Goal: Task Accomplishment & Management: Complete application form

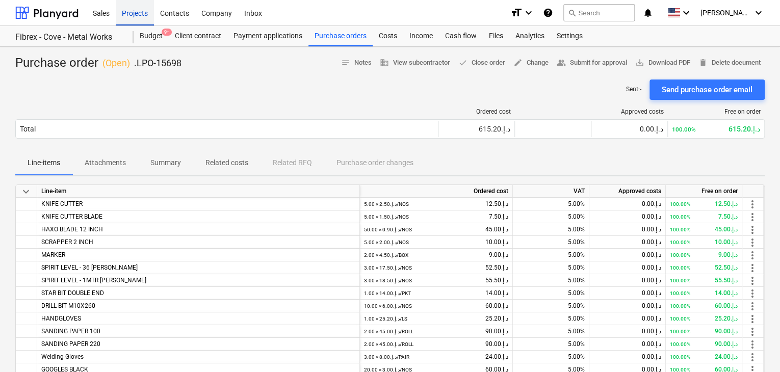
click at [147, 7] on div "Projects" at bounding box center [135, 12] width 38 height 26
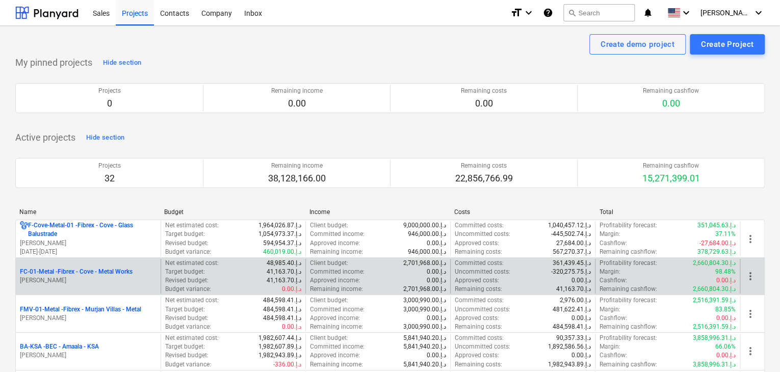
click at [94, 284] on p "[PERSON_NAME]" at bounding box center [88, 280] width 137 height 9
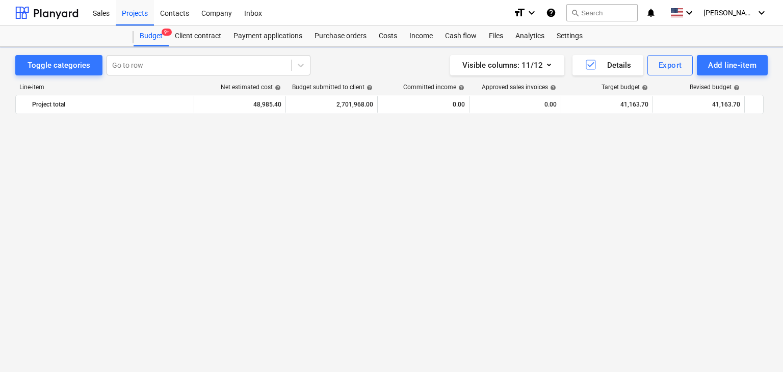
scroll to position [11570, 0]
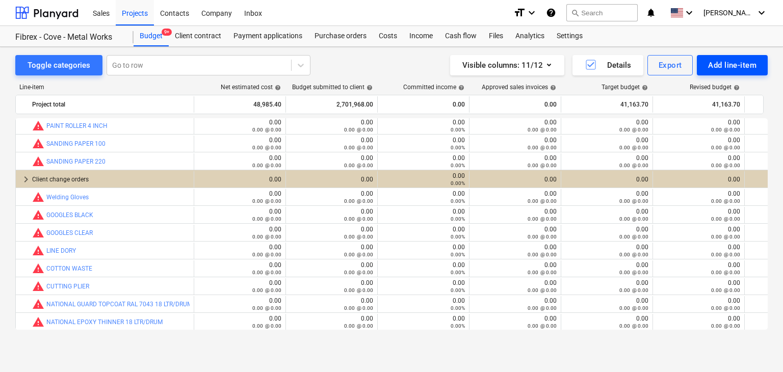
click at [749, 64] on div "Add line-item" at bounding box center [732, 65] width 48 height 13
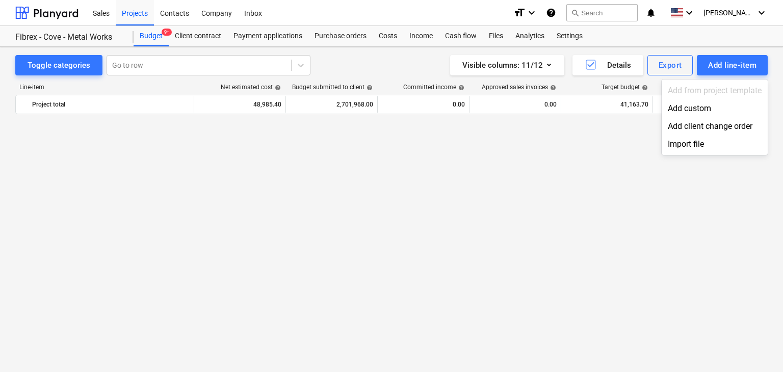
click at [718, 109] on div "Add custom" at bounding box center [715, 108] width 106 height 18
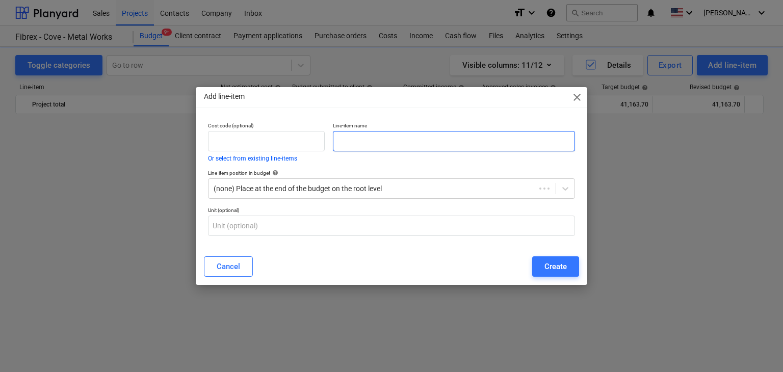
scroll to position [11570, 0]
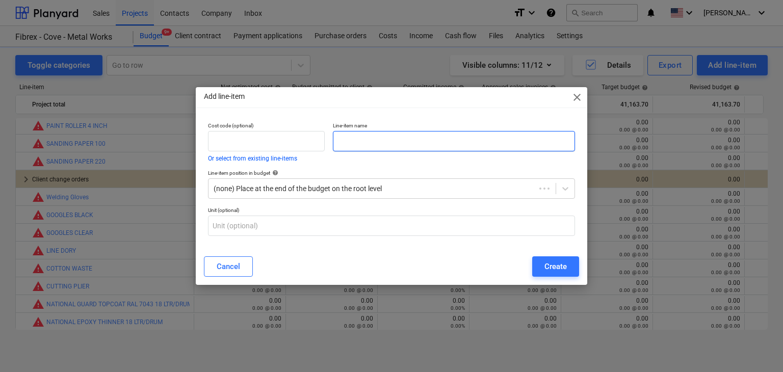
click at [382, 137] on input "text" at bounding box center [454, 141] width 242 height 20
paste input "MS FLAT BAR 80MM WIDTH 10MM THICK 6 MTR-S275"
type input "MS FLAT BAR 80MM WIDTH 10MM THICK 6 MTR-S275"
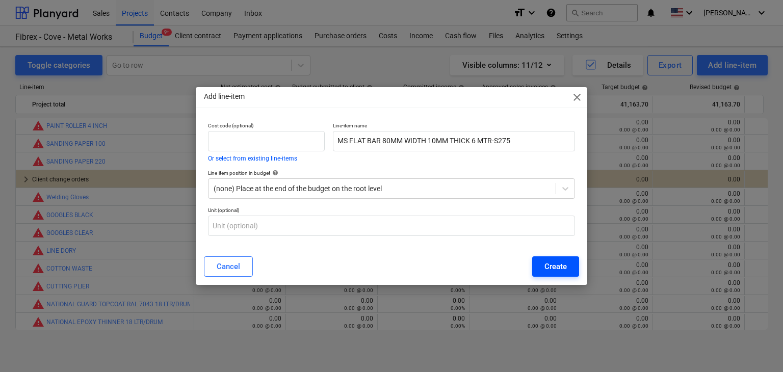
click at [550, 262] on div "Create" at bounding box center [556, 266] width 22 height 13
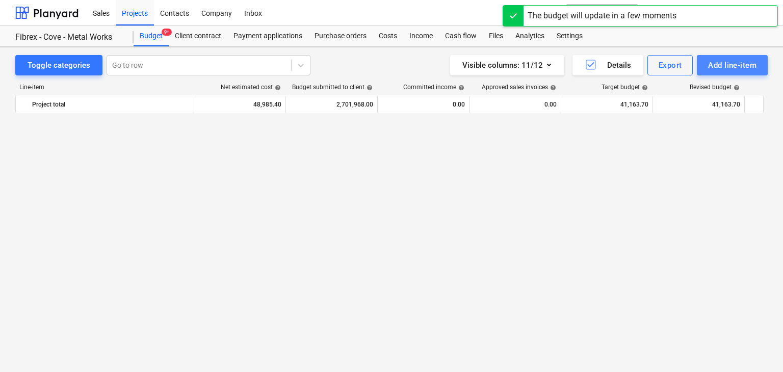
click at [718, 68] on div "Add line-item" at bounding box center [732, 65] width 48 height 13
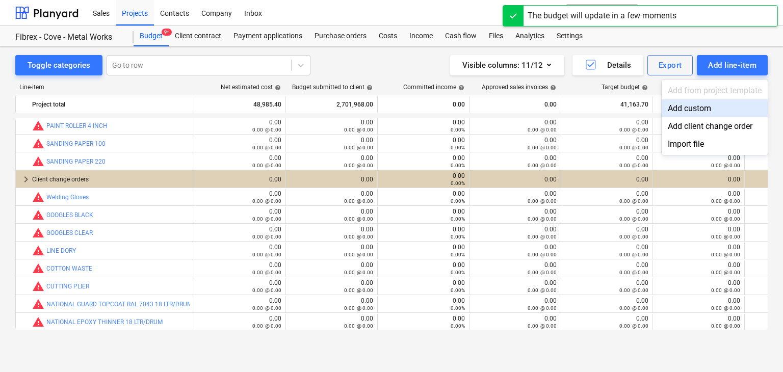
click at [687, 100] on div "Add custom" at bounding box center [715, 108] width 106 height 18
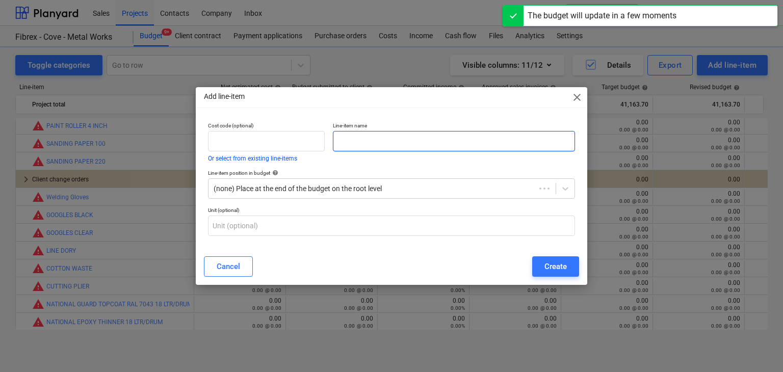
click at [346, 140] on input "text" at bounding box center [454, 141] width 242 height 20
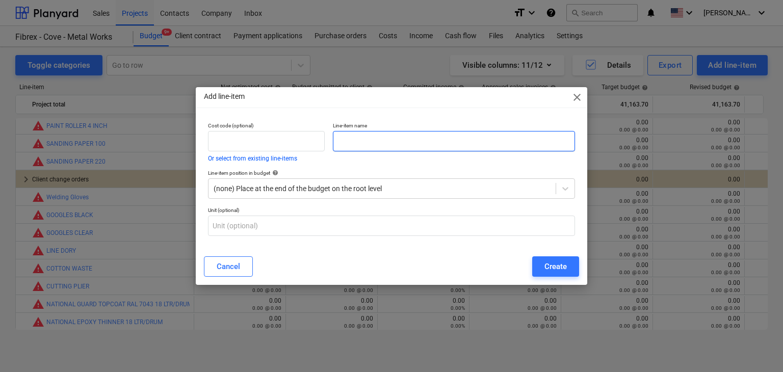
paste input "MS FLAT BAR 40MM WIDTH 10MM THICK 6 MTR-S275"
type input "MS FLAT BAR 40MM WIDTH 10MM THICK 6 MTR-S275"
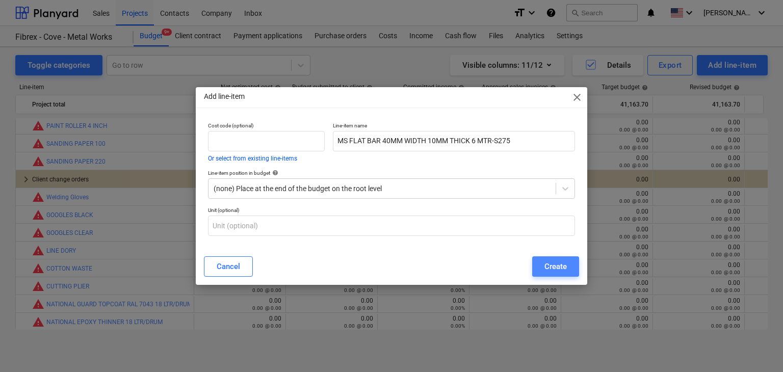
click at [553, 258] on button "Create" at bounding box center [555, 267] width 47 height 20
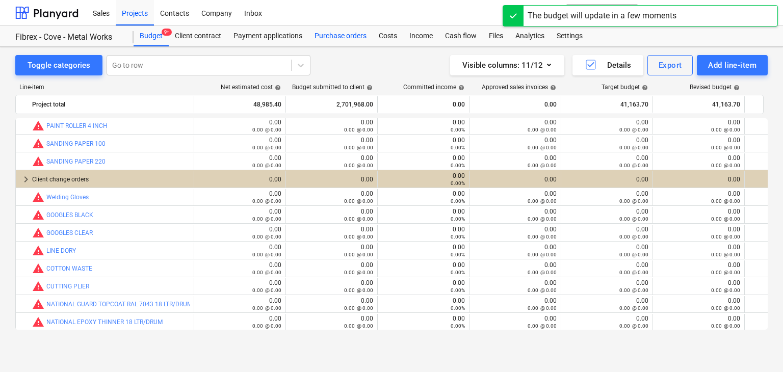
click at [333, 36] on div "Purchase orders" at bounding box center [341, 36] width 64 height 20
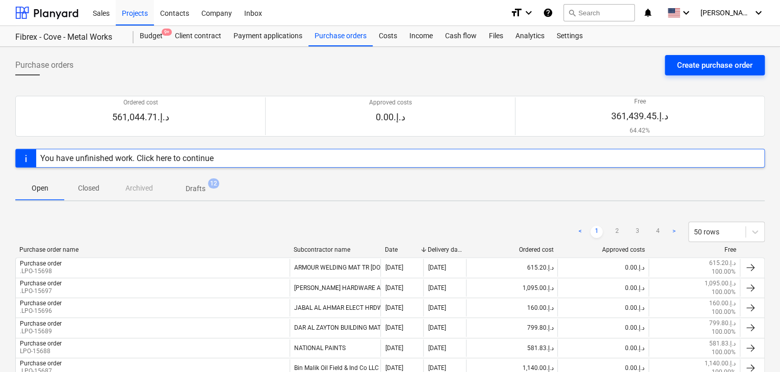
click at [710, 64] on div "Create purchase order" at bounding box center [714, 65] width 75 height 13
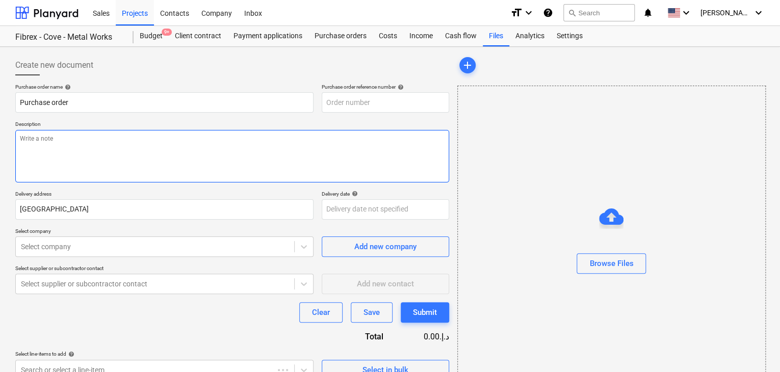
type textarea "x"
type input "FC-01-Metal-PO-312"
click at [318, 141] on textarea at bounding box center [232, 156] width 434 height 53
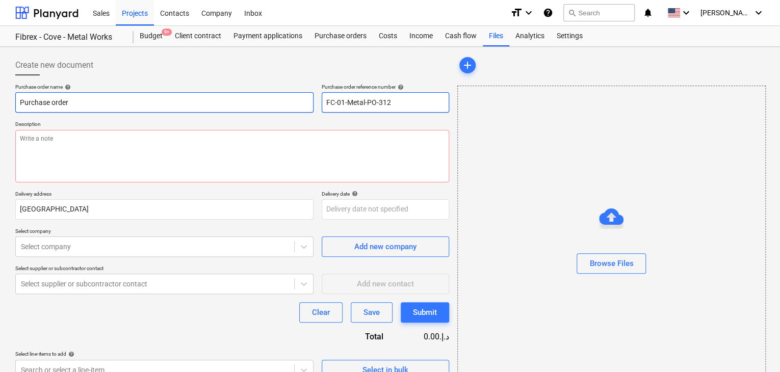
drag, startPoint x: 401, startPoint y: 104, endPoint x: 288, endPoint y: 105, distance: 112.7
click at [288, 105] on div "Purchase order name help Purchase order Purchase order reference number help FC…" at bounding box center [232, 98] width 434 height 29
type textarea "x"
type input "."
type textarea "x"
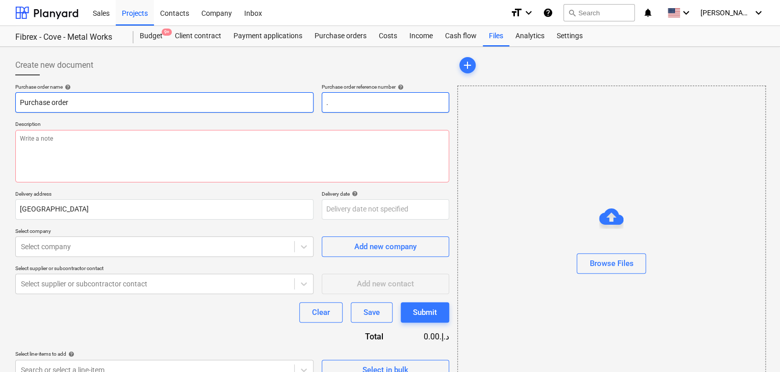
type input ".L"
type textarea "x"
type input ".LP"
type textarea "x"
type input ".LPO"
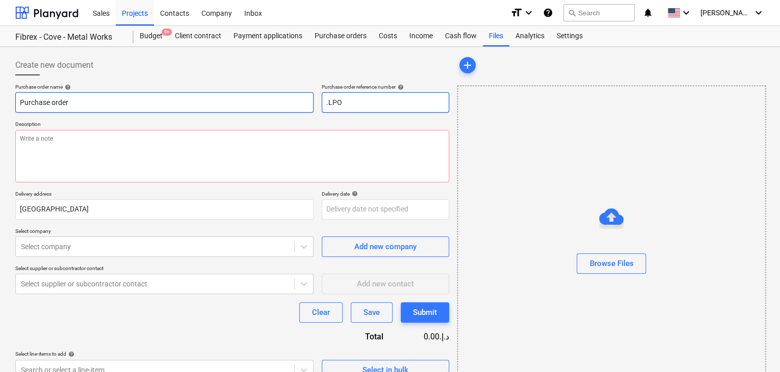
type textarea "x"
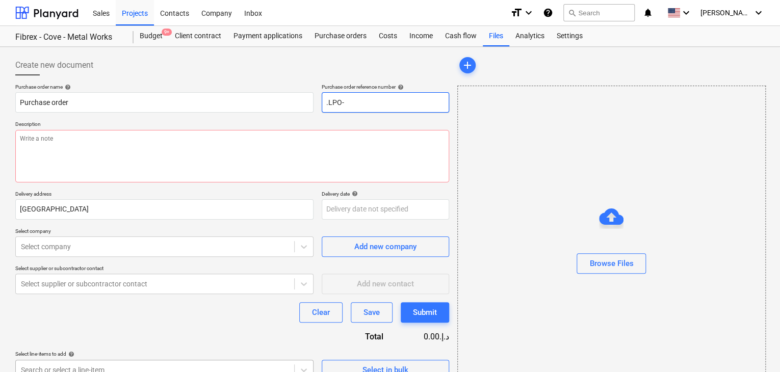
type input ".LPO-"
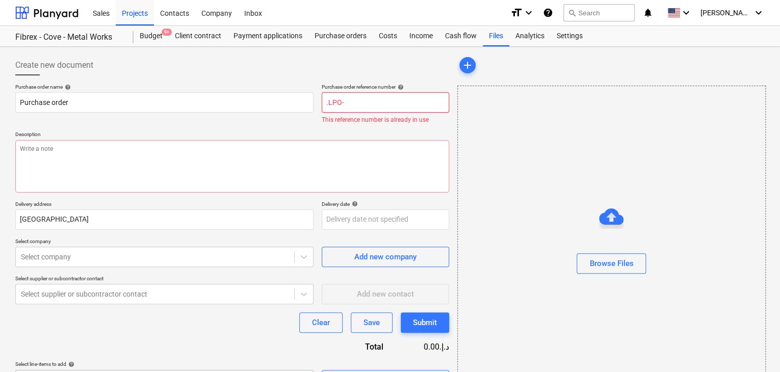
type textarea "x"
type input ".LPO-1"
type textarea "x"
type input ".LPO-15"
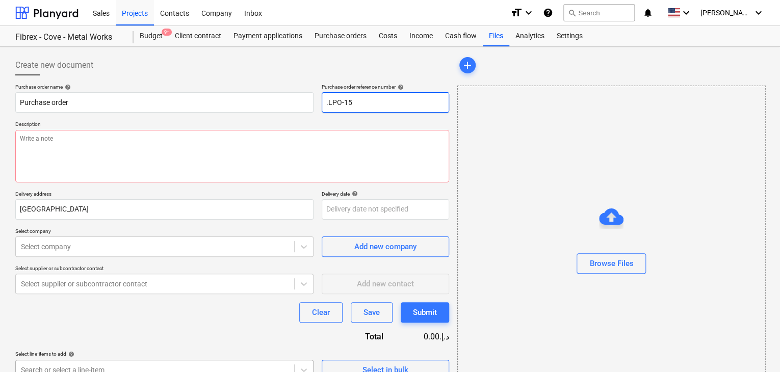
type textarea "x"
type input ".LPO-157"
type textarea "x"
type input ".LPO-1570"
type textarea "x"
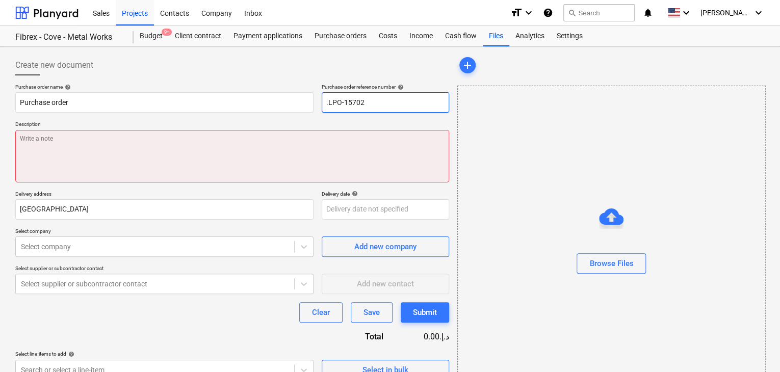
type input ".LPO-15702"
click at [39, 147] on textarea at bounding box center [232, 156] width 434 height 53
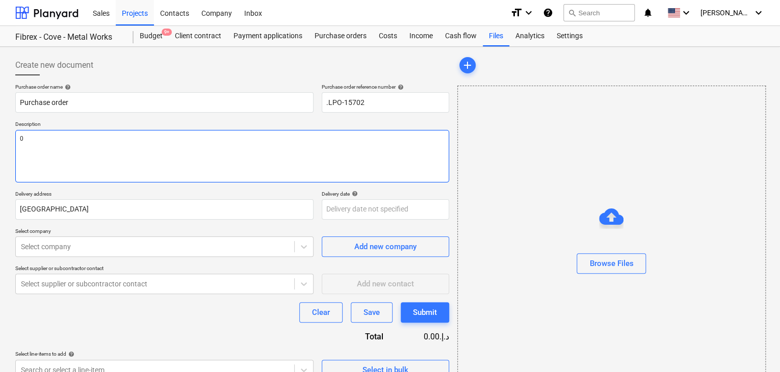
type textarea "x"
type textarea "0"
type textarea "x"
type textarea "07"
type textarea "x"
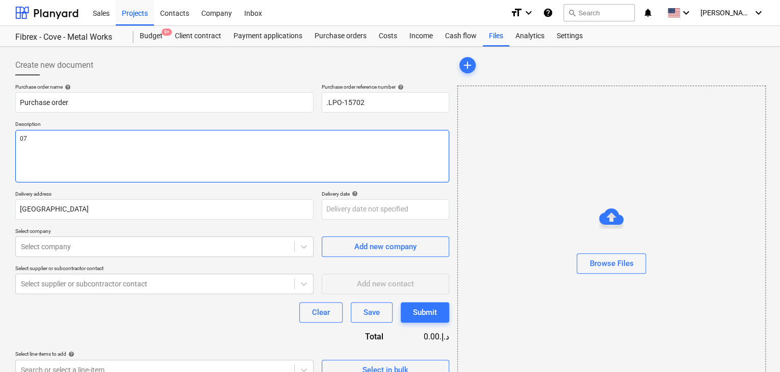
type textarea "07/"
type textarea "x"
type textarea "07/O"
type textarea "x"
type textarea "07/OC"
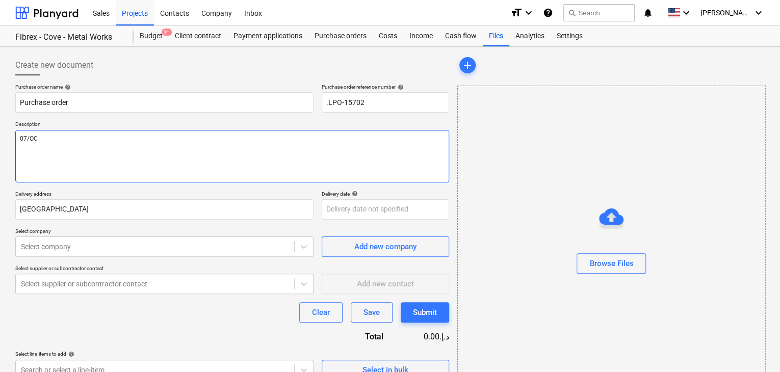
type textarea "x"
type textarea "07/OCT"
type textarea "x"
type textarea "07/OCT/"
type textarea "x"
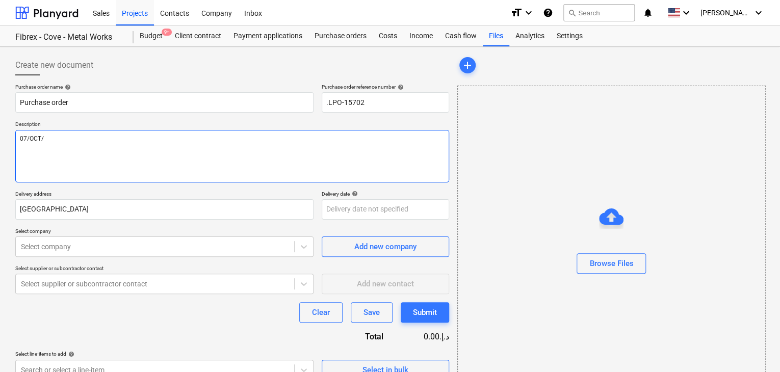
type textarea "07/[DATE]"
type textarea "x"
type textarea "[DATE]"
type textarea "x"
type textarea "[DATE]"
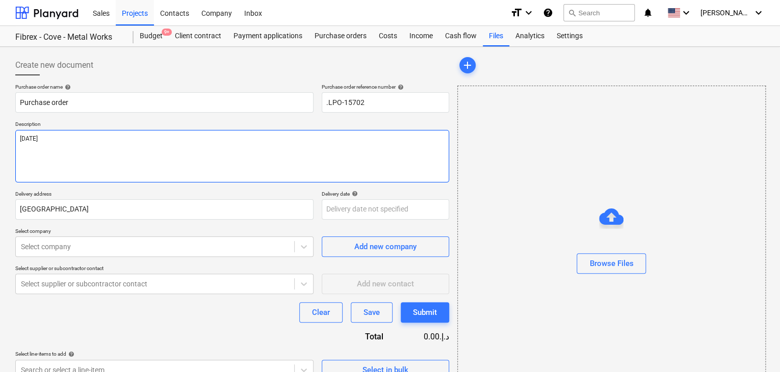
type textarea "x"
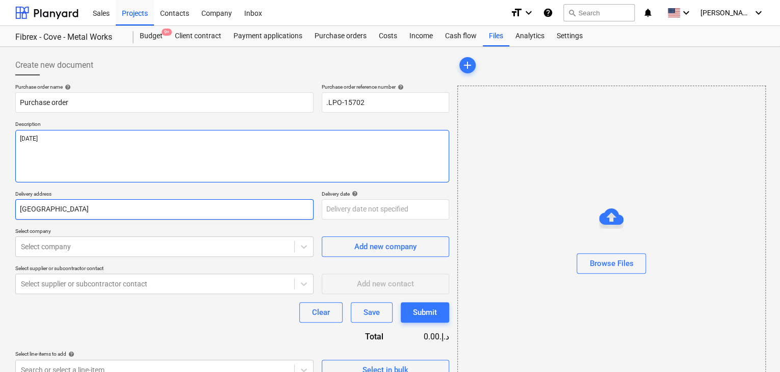
type textarea "[DATE]"
drag, startPoint x: 57, startPoint y: 204, endPoint x: 0, endPoint y: 200, distance: 56.8
click at [0, 200] on div "Create new document Purchase order name help Purchase order Purchase order refe…" at bounding box center [390, 228] width 780 height 362
type textarea "x"
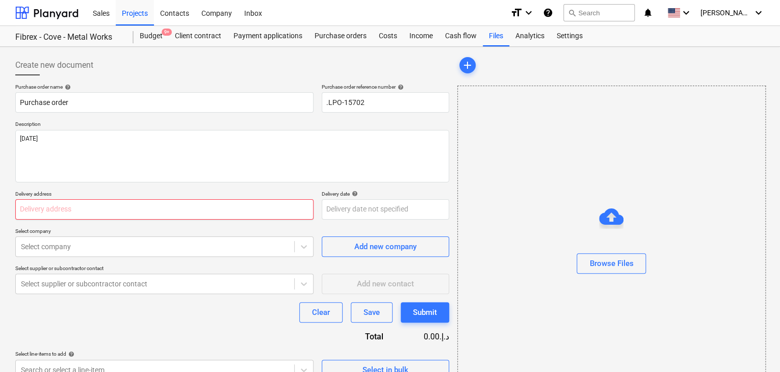
type textarea "x"
type input "L"
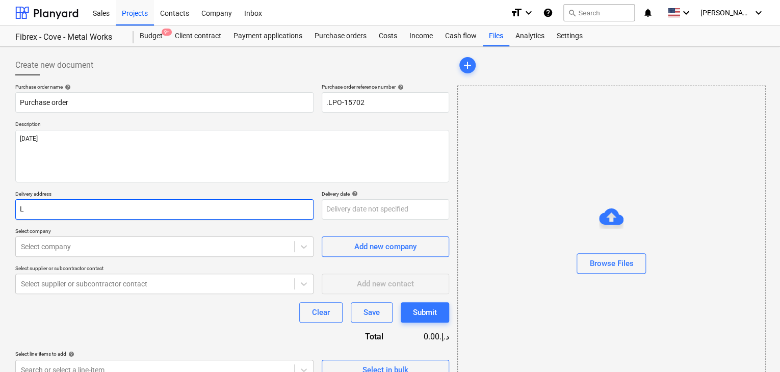
type textarea "x"
type input "LU"
type textarea "x"
type input "LUC"
type textarea "x"
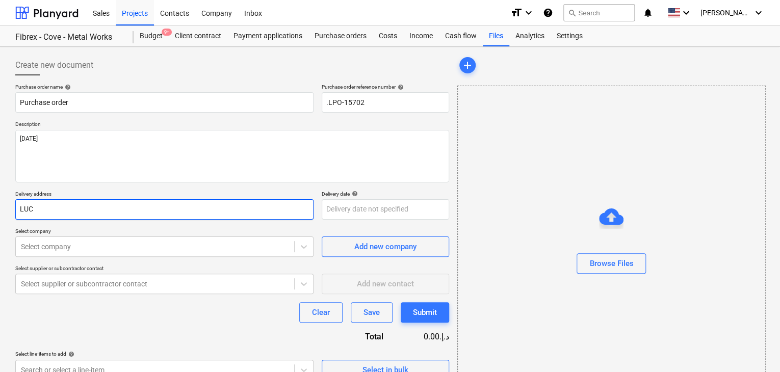
type input "LUCK"
type textarea "x"
type input "LUCKY"
type textarea "x"
type input "LUCKY"
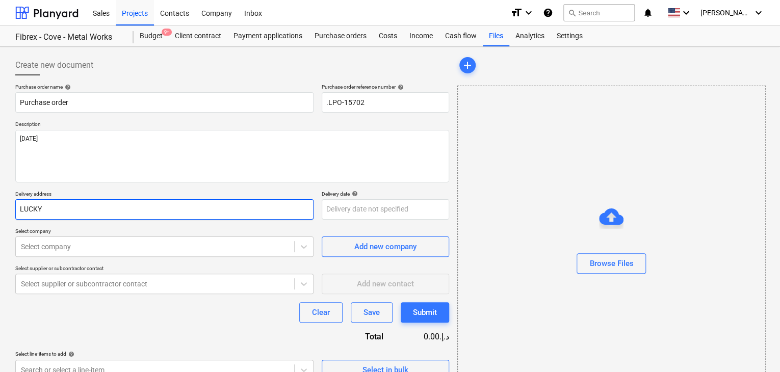
type textarea "x"
type input "LUCKY E"
type textarea "x"
type input "LUCKY EN"
type textarea "x"
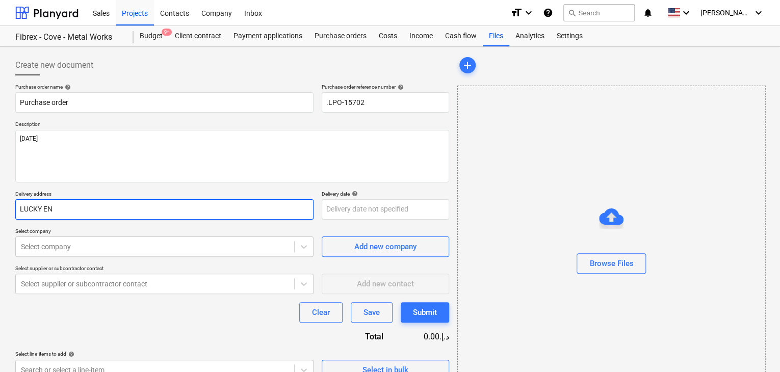
type input "LUCKY ENG"
type textarea "x"
type input "LUCKY ENGI"
type textarea "x"
type input "LUCKY ENGIN"
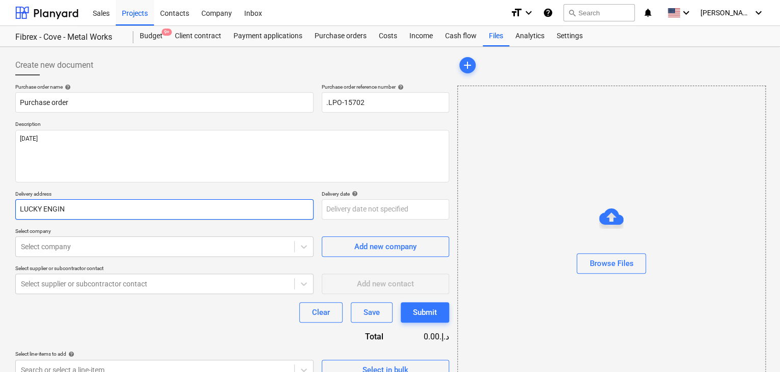
type textarea "x"
type input "LUCKY ENGINE"
type textarea "x"
type input "LUCKY ENGINEE"
type textarea "x"
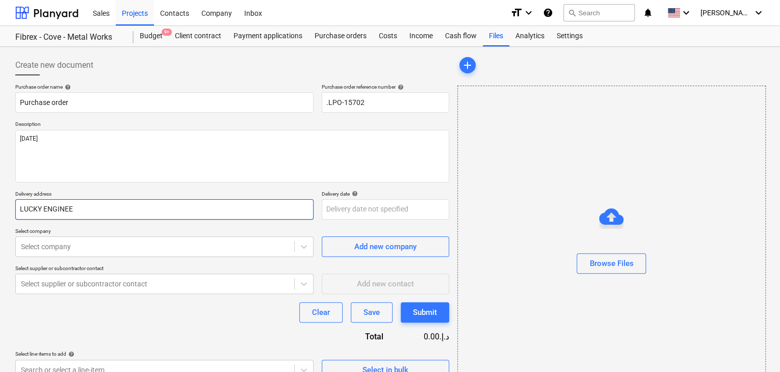
type input "LUCKY ENGINEER"
type textarea "x"
type input "LUCKY ENGINEERI"
type textarea "x"
type input "LUCKY ENGINEERIN"
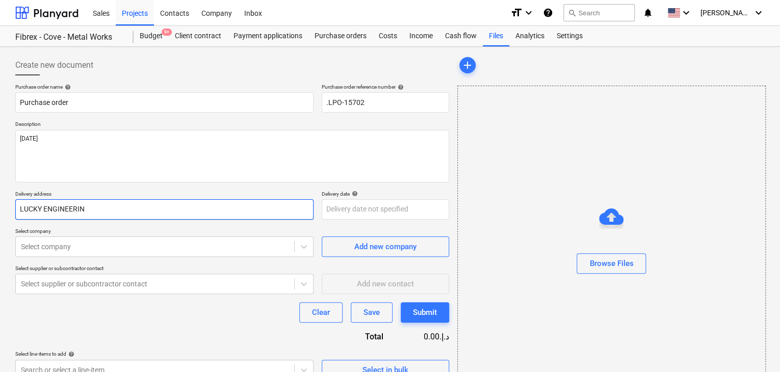
type textarea "x"
type input "LUCKY ENGINEERING"
type textarea "x"
type input "LUCKY ENGINEERING"
type textarea "x"
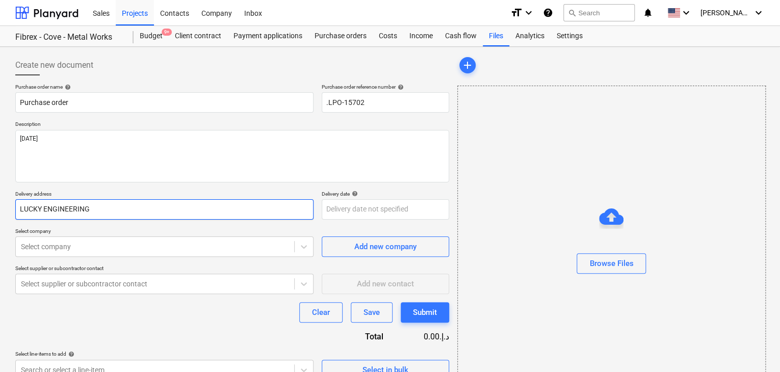
type input "LUCKY ENGINEERING S"
type textarea "x"
type input "LUCKY ENGINEERING SE"
type textarea "x"
type input "LUCKY ENGINEERING SER"
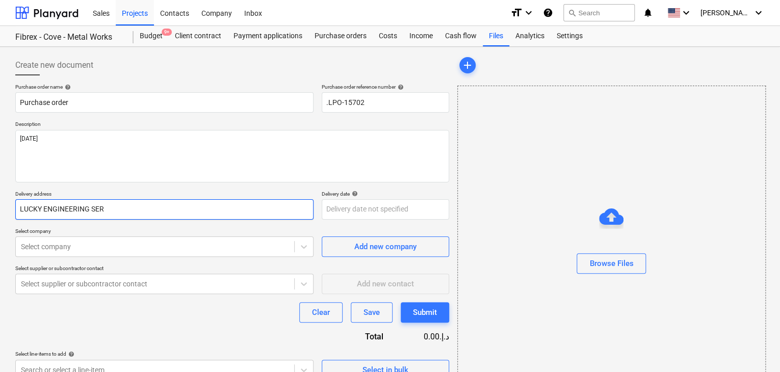
type textarea "x"
type input "LUCKY ENGINEERING SERV"
type textarea "x"
type input "LUCKY ENGINEERING SERVI"
type textarea "x"
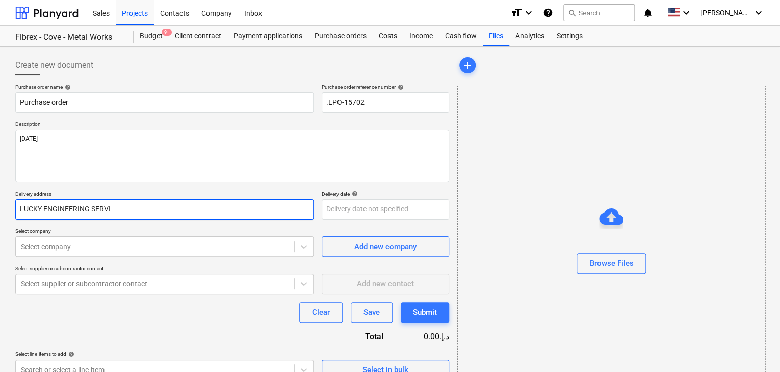
type input "LUCKY ENGINEERING SERVIC"
type textarea "x"
type input "LUCKY ENGINEERING SERVICE"
type textarea "x"
type input "LUCKY ENGINEERING SERVICES"
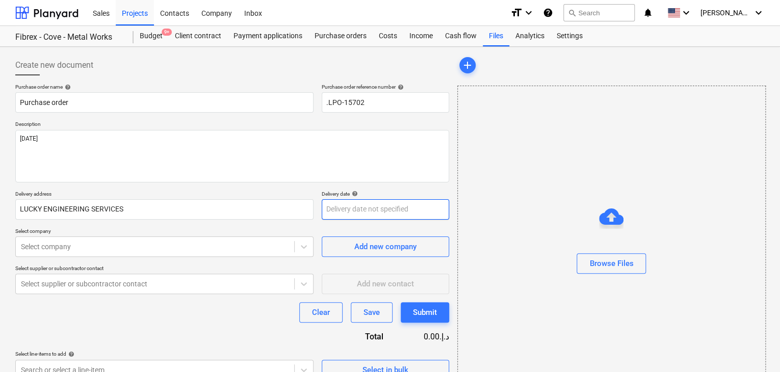
click at [346, 210] on body "Sales Projects Contacts Company Inbox format_size keyboard_arrow_down help sear…" at bounding box center [390, 186] width 780 height 372
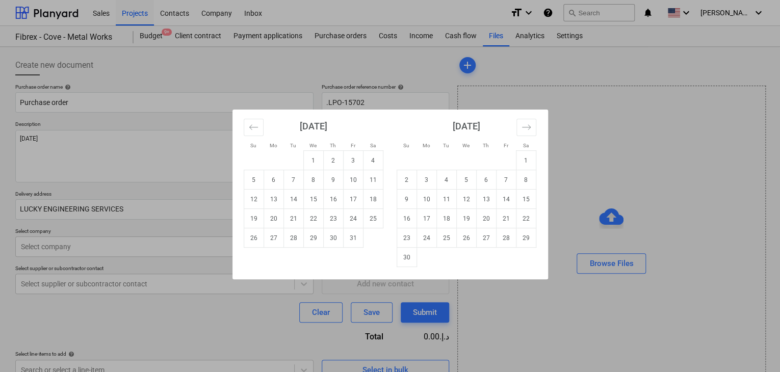
click at [315, 241] on td "29" at bounding box center [313, 238] width 20 height 19
type textarea "x"
type input "[DATE]"
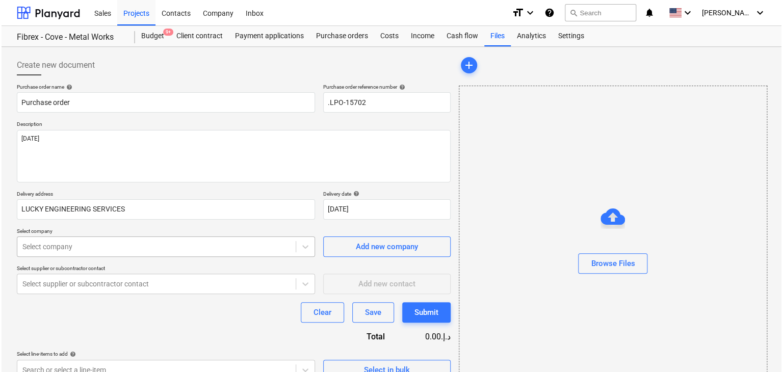
scroll to position [36, 0]
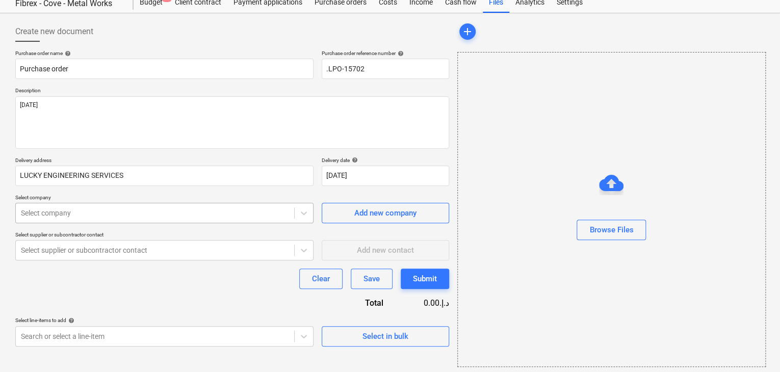
click at [106, 249] on body "Sales Projects Contacts Company Inbox format_size keyboard_arrow_down help sear…" at bounding box center [390, 152] width 780 height 372
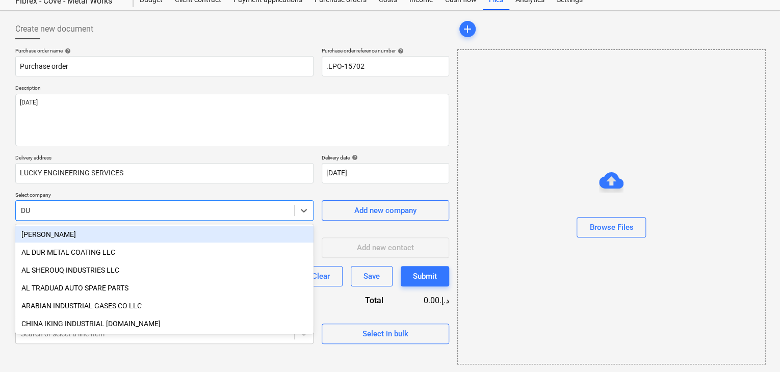
type input "DUK"
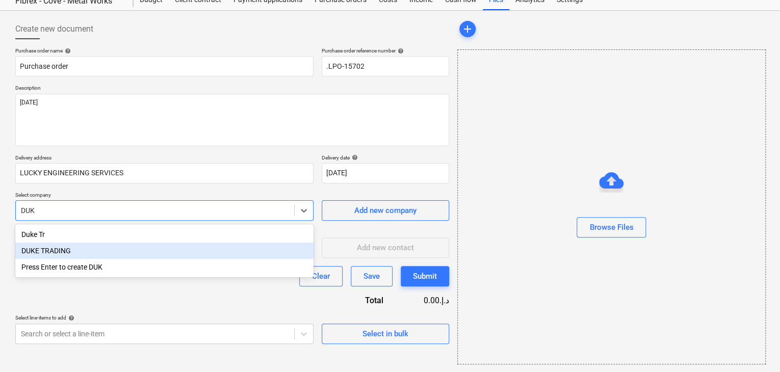
click at [55, 250] on div "DUKE TRADING" at bounding box center [164, 251] width 298 height 16
type textarea "x"
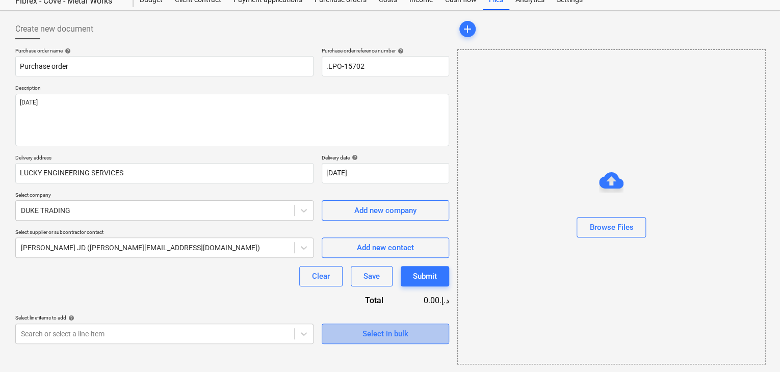
click at [338, 333] on span "Select in bulk" at bounding box center [386, 333] width 102 height 13
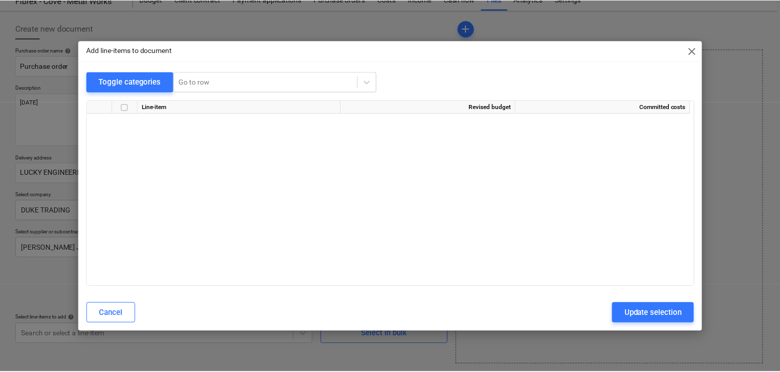
scroll to position [12490, 0]
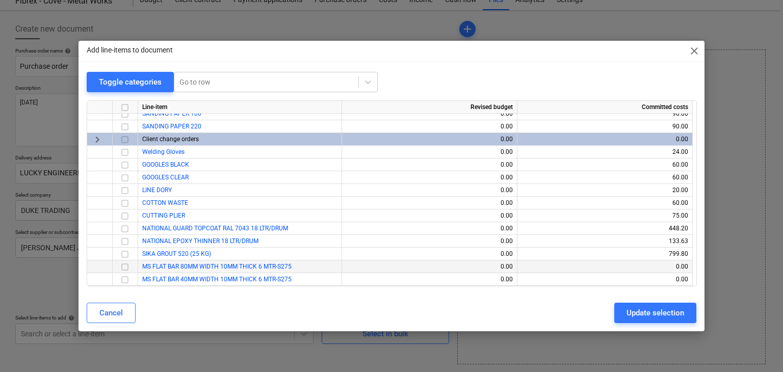
click at [120, 268] on input "checkbox" at bounding box center [125, 267] width 12 height 12
click at [122, 277] on input "checkbox" at bounding box center [125, 280] width 12 height 12
drag, startPoint x: 639, startPoint y: 309, endPoint x: 595, endPoint y: 309, distance: 43.9
click at [635, 309] on div "Update selection" at bounding box center [656, 313] width 58 height 13
type textarea "x"
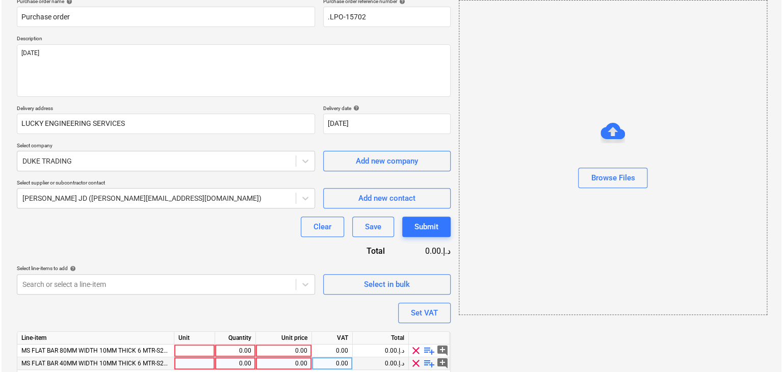
scroll to position [124, 0]
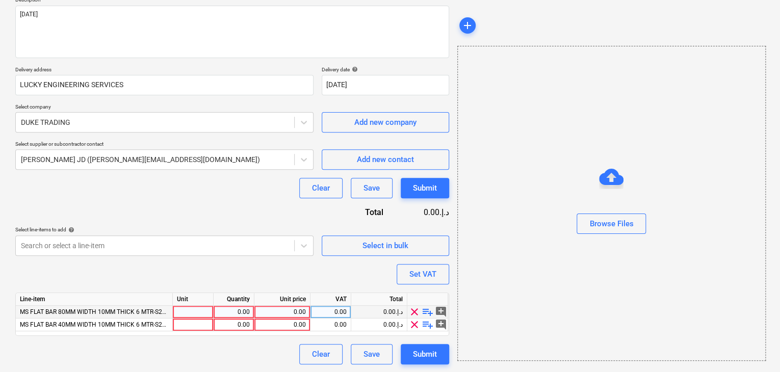
click at [187, 317] on div at bounding box center [193, 312] width 41 height 13
type input "NOS"
type textarea "x"
type input "NOS"
click at [245, 310] on div "0.00" at bounding box center [234, 312] width 32 height 13
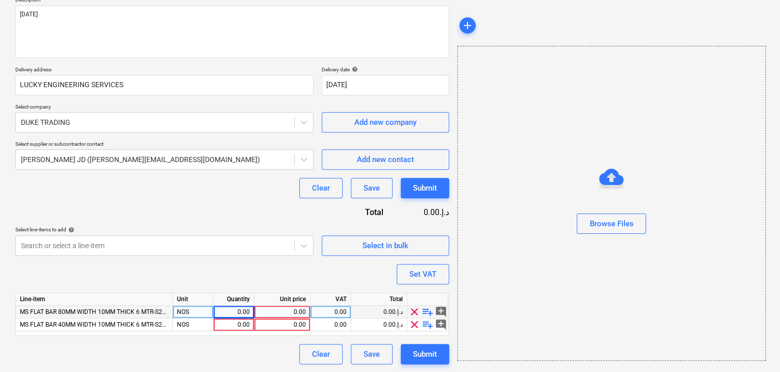
type textarea "x"
click at [237, 311] on div "0.00" at bounding box center [234, 312] width 32 height 13
type input "160"
type textarea "x"
type input "340"
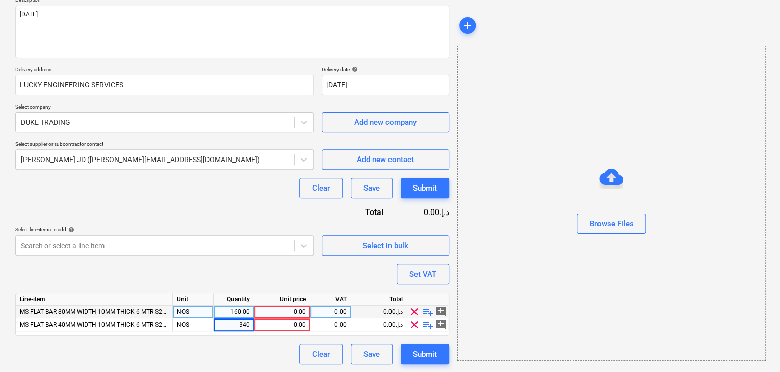
click at [276, 313] on div "0.00" at bounding box center [282, 312] width 47 height 13
type textarea "x"
click at [284, 308] on div "0.00" at bounding box center [282, 312] width 47 height 13
type input "96"
type textarea "x"
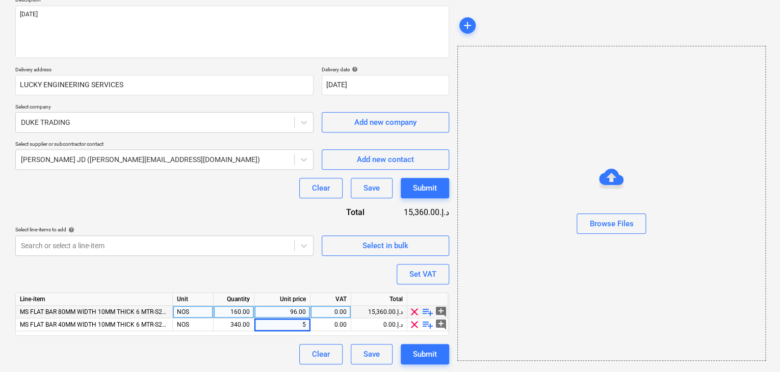
type input "50"
type textarea "x"
click at [487, 256] on div "Browse Files" at bounding box center [612, 203] width 309 height 315
click at [439, 266] on button "Set VAT" at bounding box center [423, 274] width 53 height 20
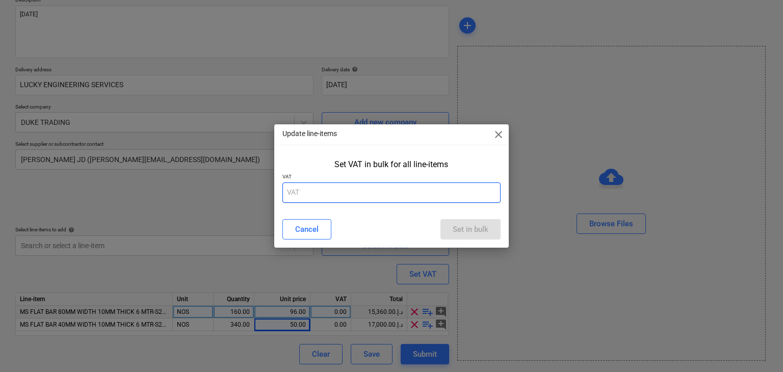
click at [343, 191] on input "text" at bounding box center [392, 193] width 219 height 20
type input "5"
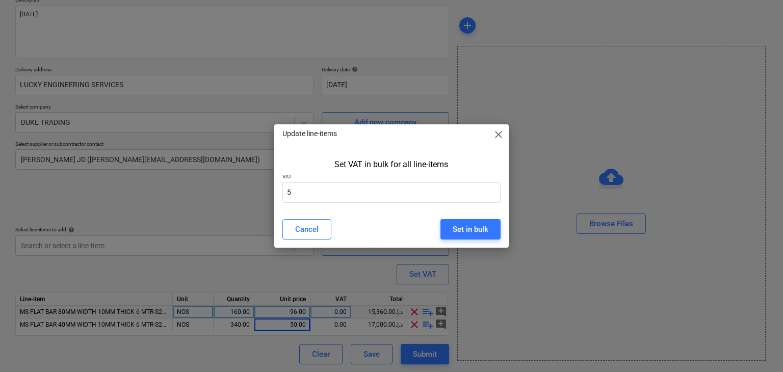
click at [433, 215] on div "Cancel Set in bulk" at bounding box center [391, 229] width 231 height 29
click at [458, 223] on div "Set in bulk" at bounding box center [471, 229] width 36 height 13
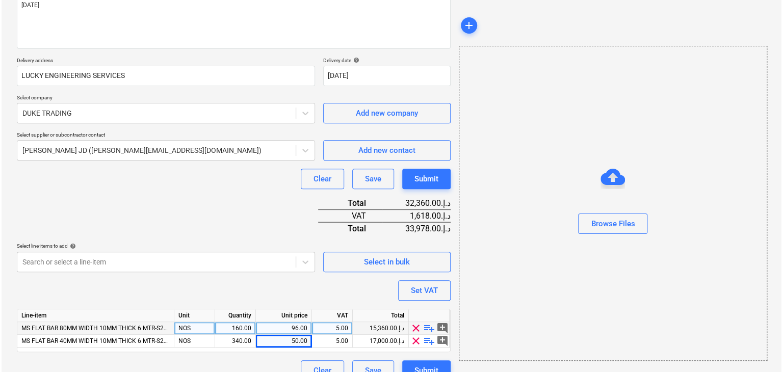
scroll to position [150, 0]
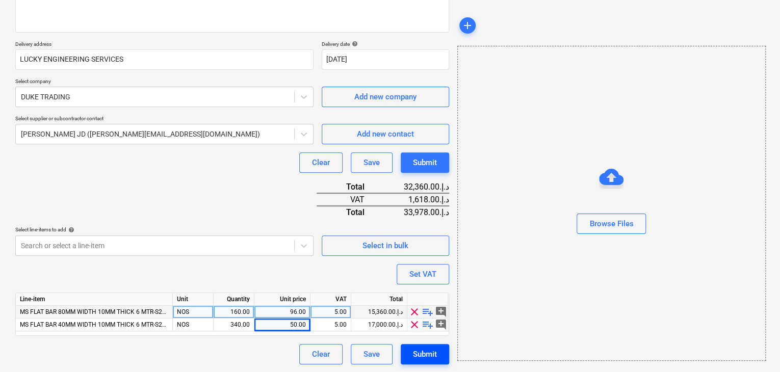
click at [427, 351] on div "Submit" at bounding box center [425, 354] width 24 height 13
type textarea "x"
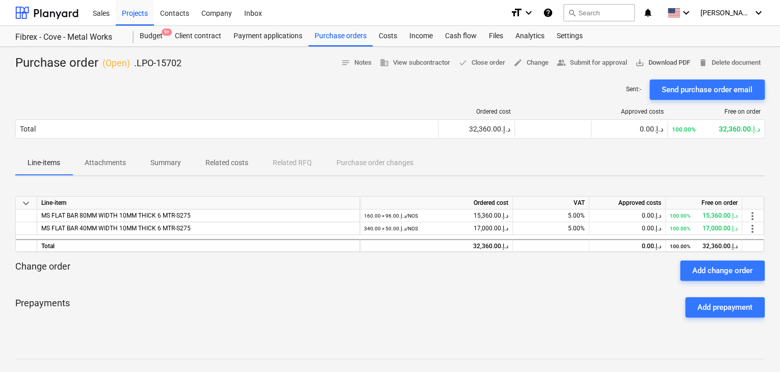
click at [649, 62] on span "save_alt Download PDF" at bounding box center [663, 63] width 55 height 12
